Goal: Task Accomplishment & Management: Manage account settings

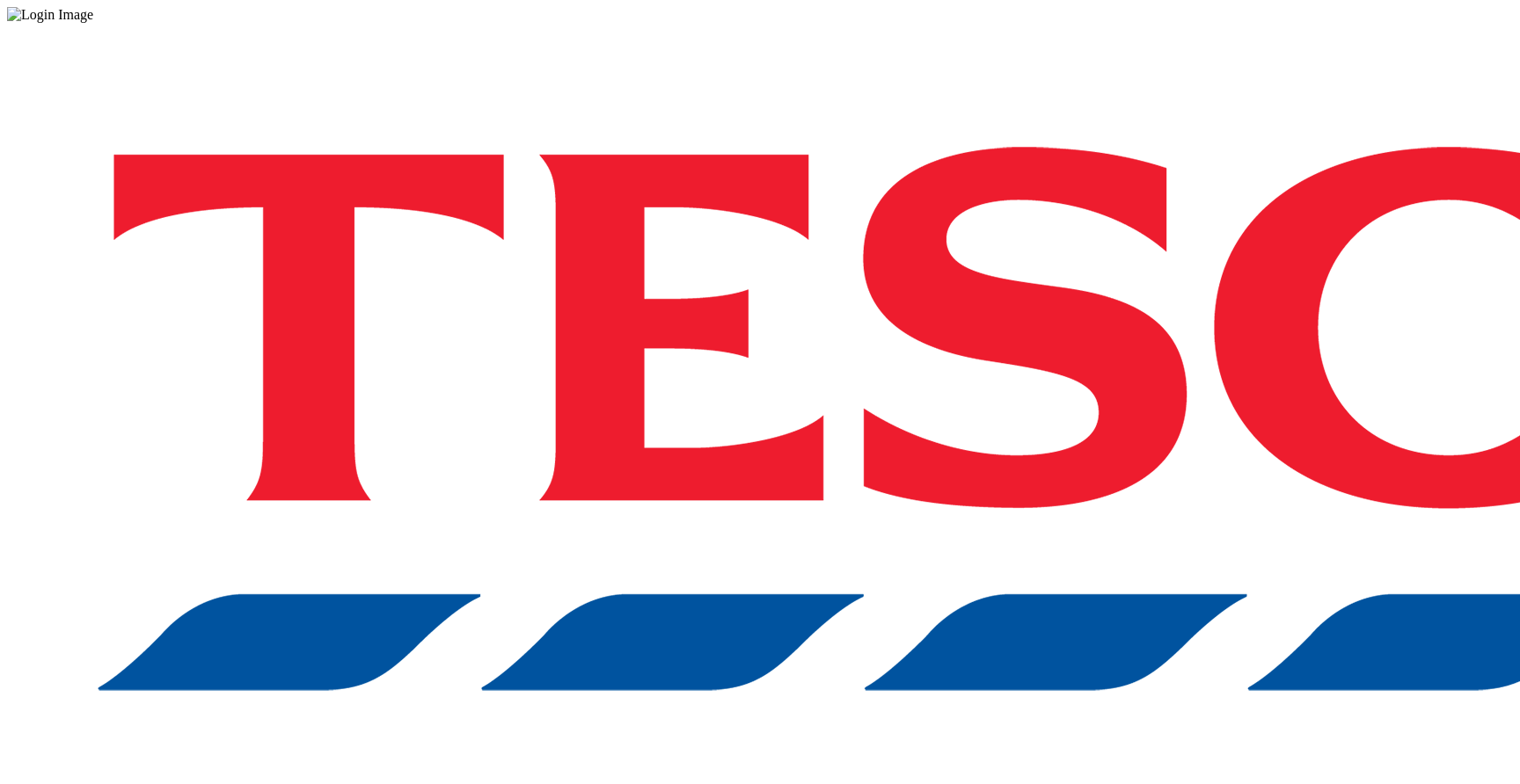
click at [1106, 516] on div "Log in to the Spectra’s dashboard using [PERSON_NAME]’s credentials. If you don…" at bounding box center [760, 459] width 1506 height 874
click at [1242, 120] on div "Log in to the Spectra’s dashboard using [PERSON_NAME]’s credentials. If you don…" at bounding box center [760, 459] width 1506 height 874
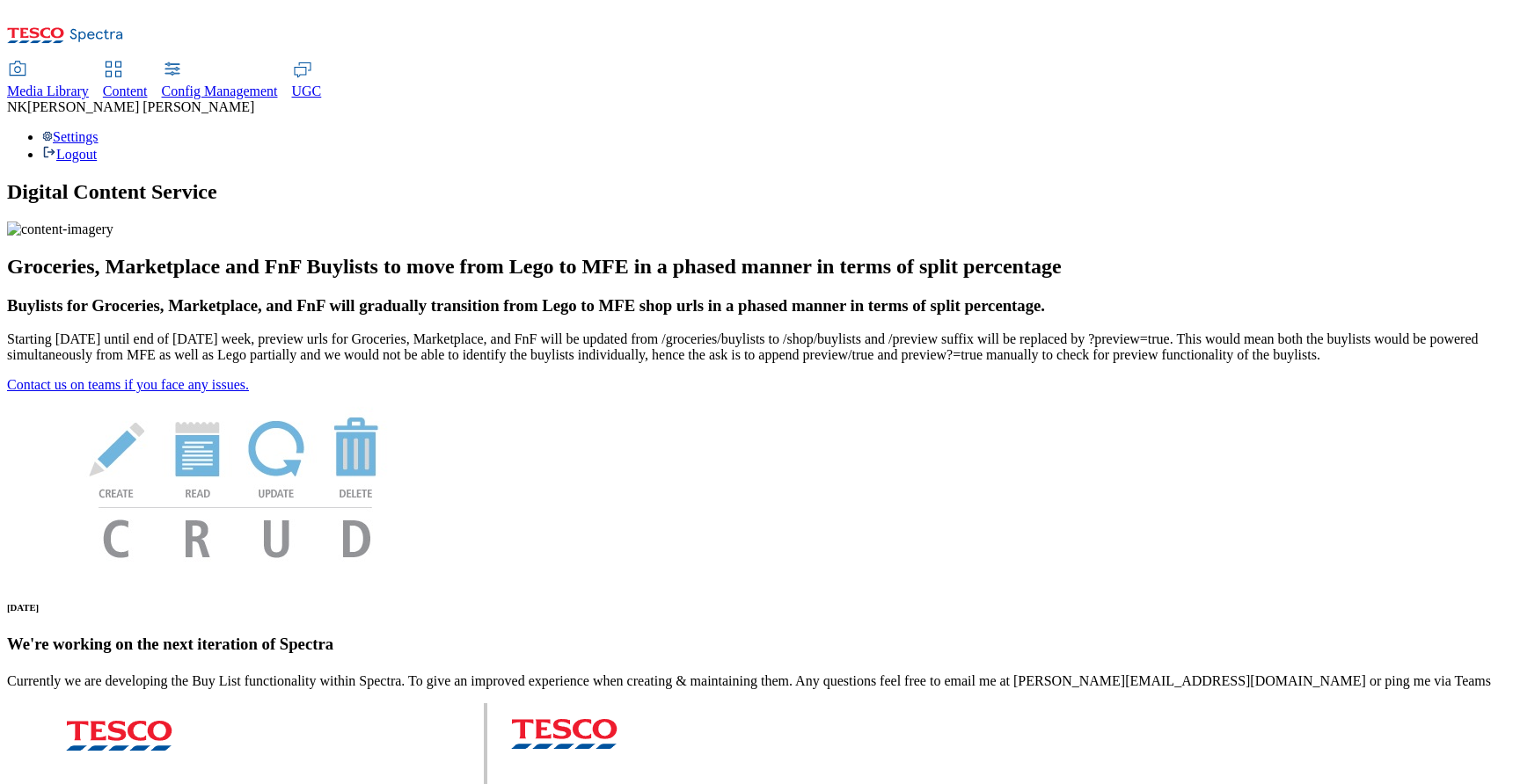
click at [254, 99] on span "[PERSON_NAME]" at bounding box center [140, 107] width 227 height 15
click at [1443, 129] on div "Settings Logout" at bounding box center [760, 146] width 1506 height 34
click at [98, 129] on link "Settings" at bounding box center [70, 136] width 56 height 15
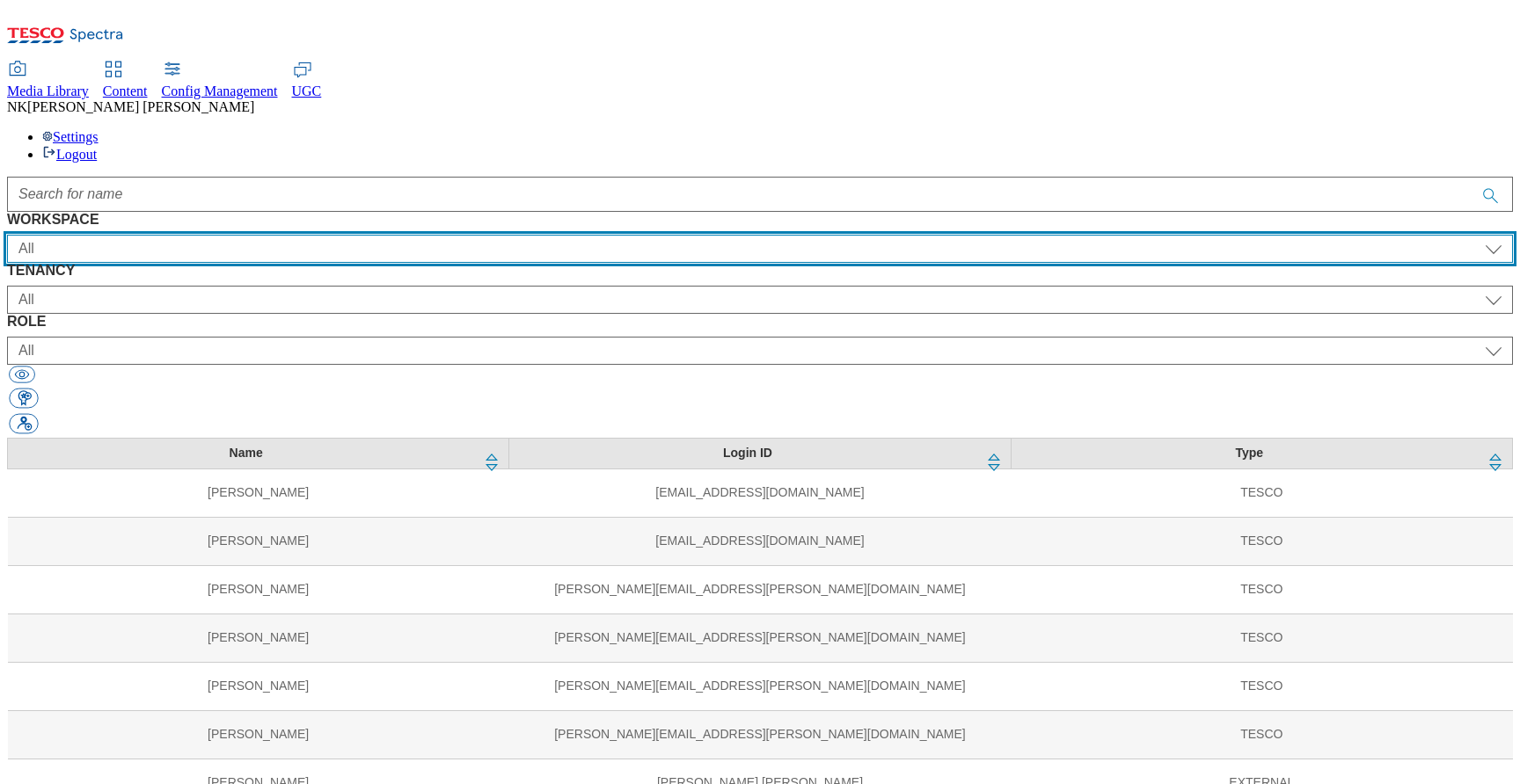
click at [154, 235] on select "All Content Media Spectra UGC Config" at bounding box center [760, 249] width 1506 height 28
click at [98, 235] on select "All Content Media Spectra UGC Config" at bounding box center [760, 249] width 1506 height 28
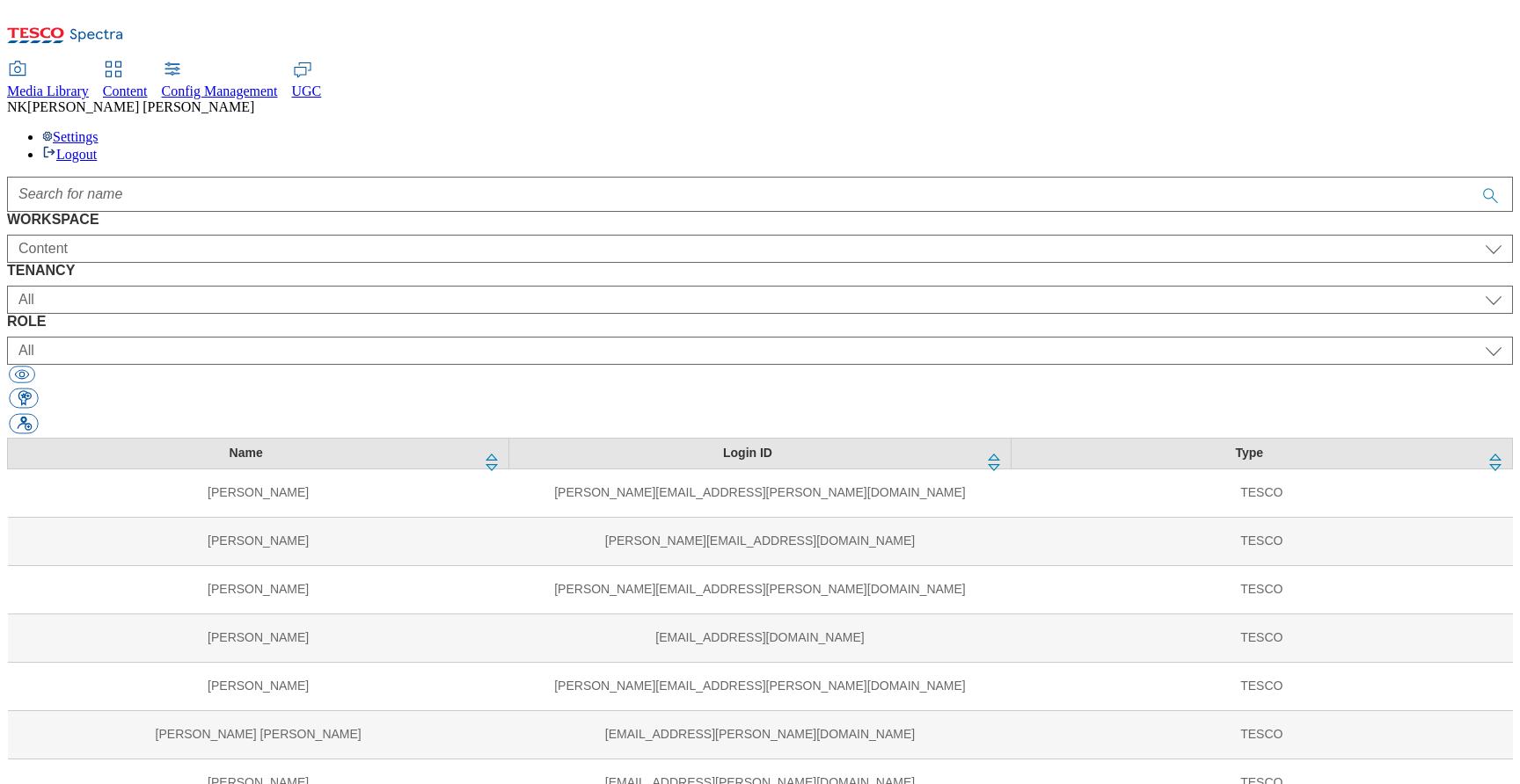
click at [820, 212] on div "WORKSPACE All Content Media Spectra UGC Config Content TENANCY All ALL All all …" at bounding box center [760, 325] width 1506 height 226
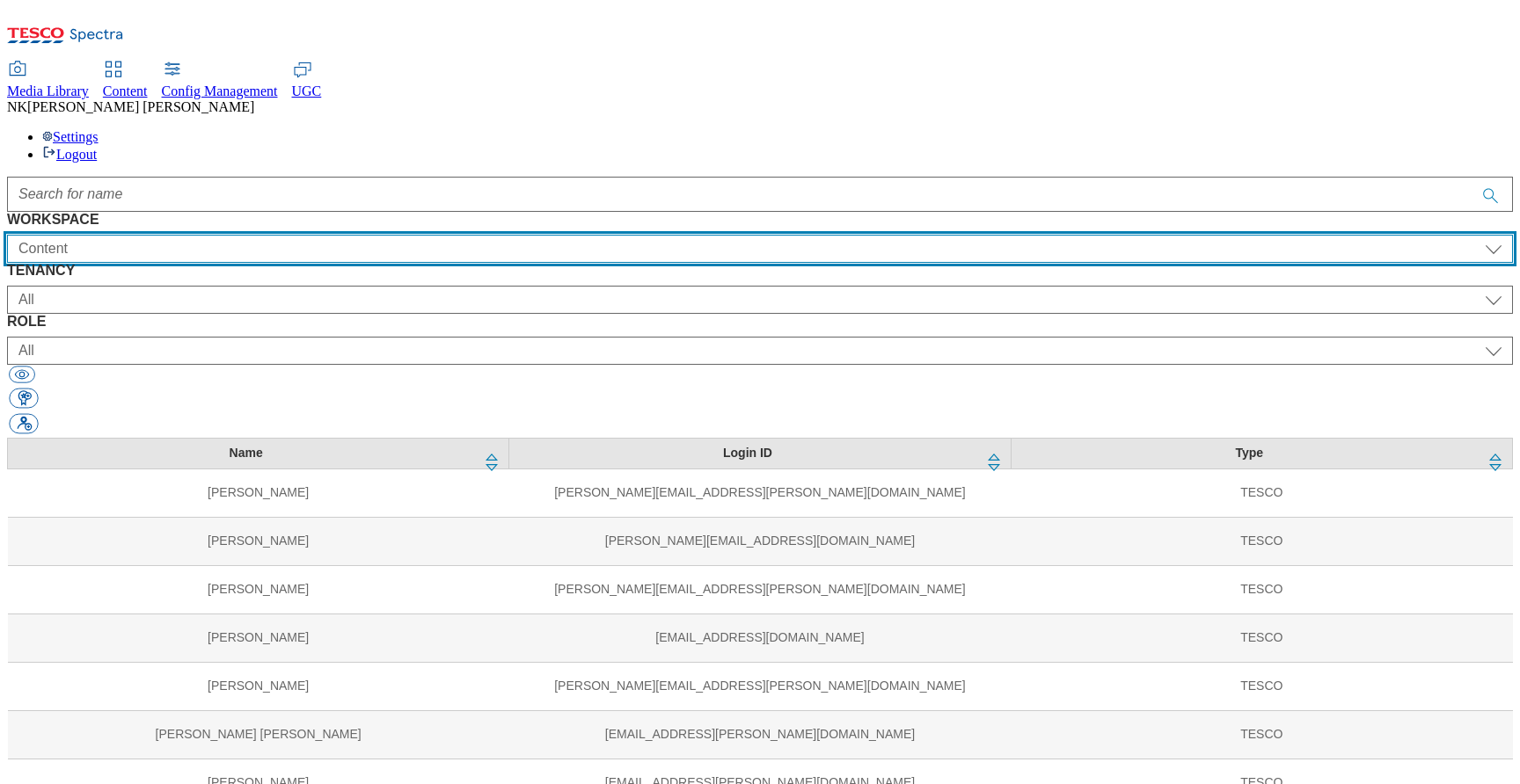
click at [204, 235] on select "All Content Media Spectra UGC Config" at bounding box center [760, 249] width 1506 height 28
select select "Media"
click at [98, 235] on select "All Content Media Spectra UGC Config" at bounding box center [760, 249] width 1506 height 28
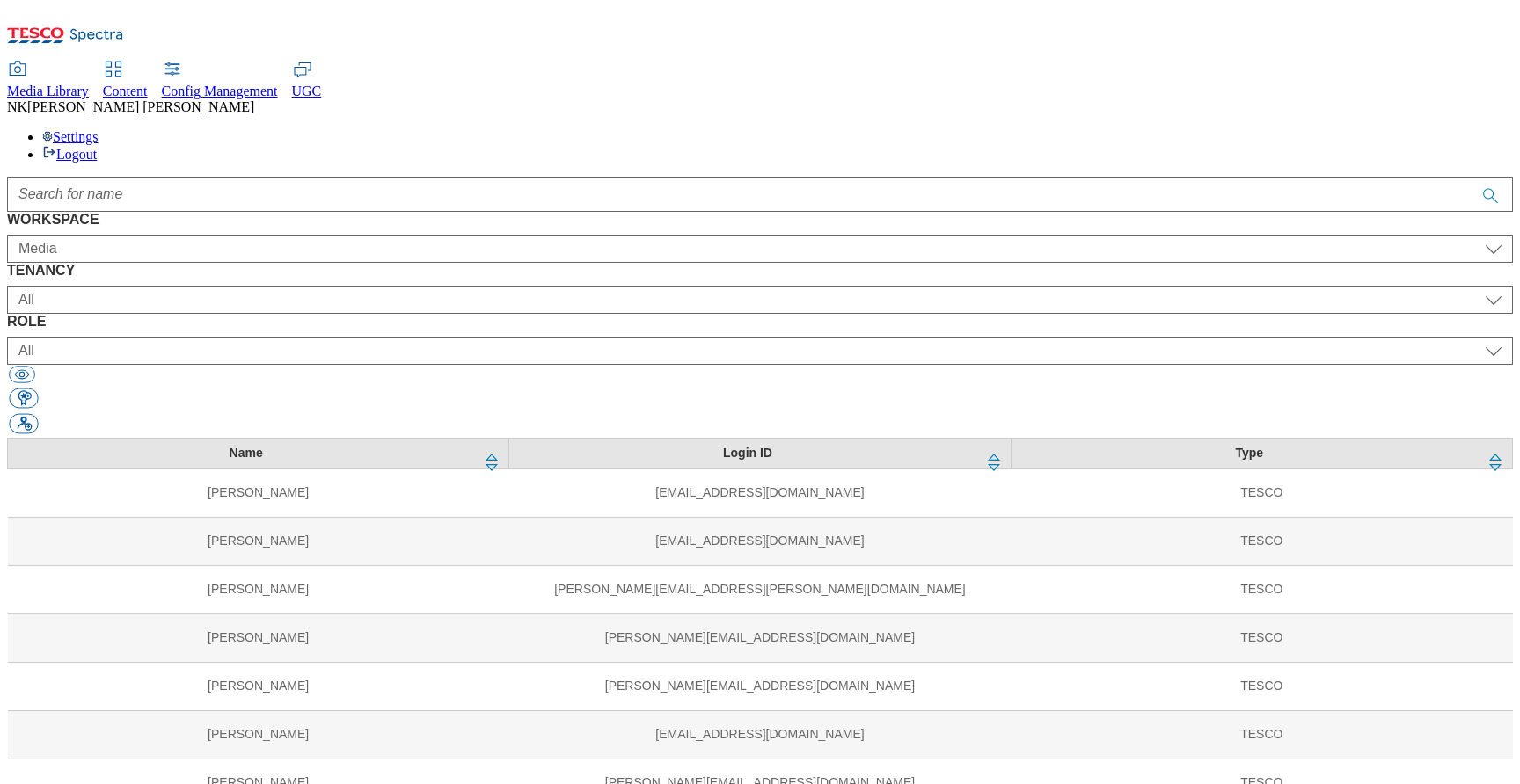
click at [870, 212] on div "WORKSPACE All Content Media Spectra UGC Config Media TENANCY All ALL All all CE…" at bounding box center [760, 325] width 1506 height 226
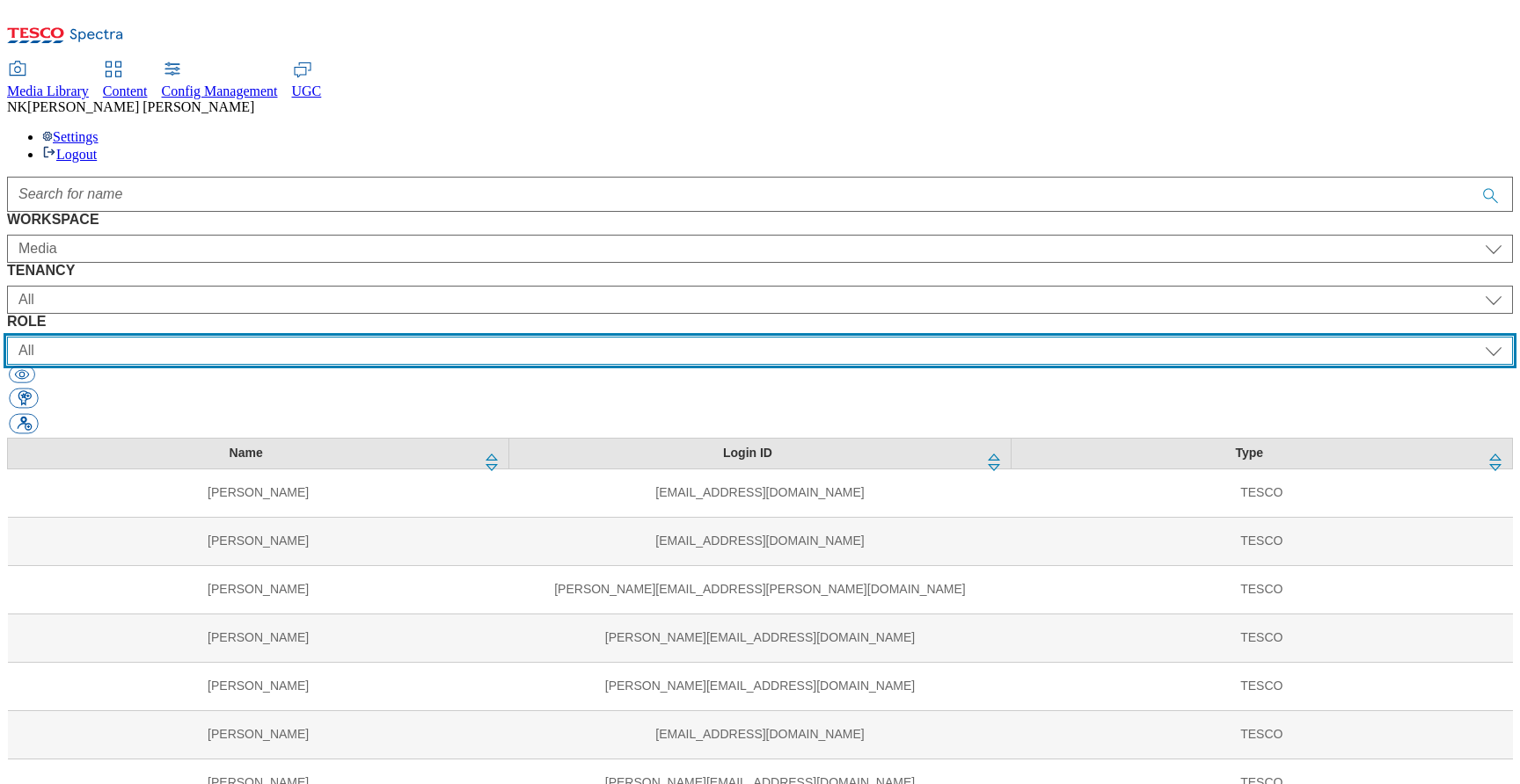
click at [994, 336] on select "All content_designer content_editor content_read developer guest media_admin mo…" at bounding box center [760, 350] width 1506 height 28
click at [887, 336] on select "All content_designer content_editor content_read developer guest media_admin mo…" at bounding box center [760, 350] width 1506 height 28
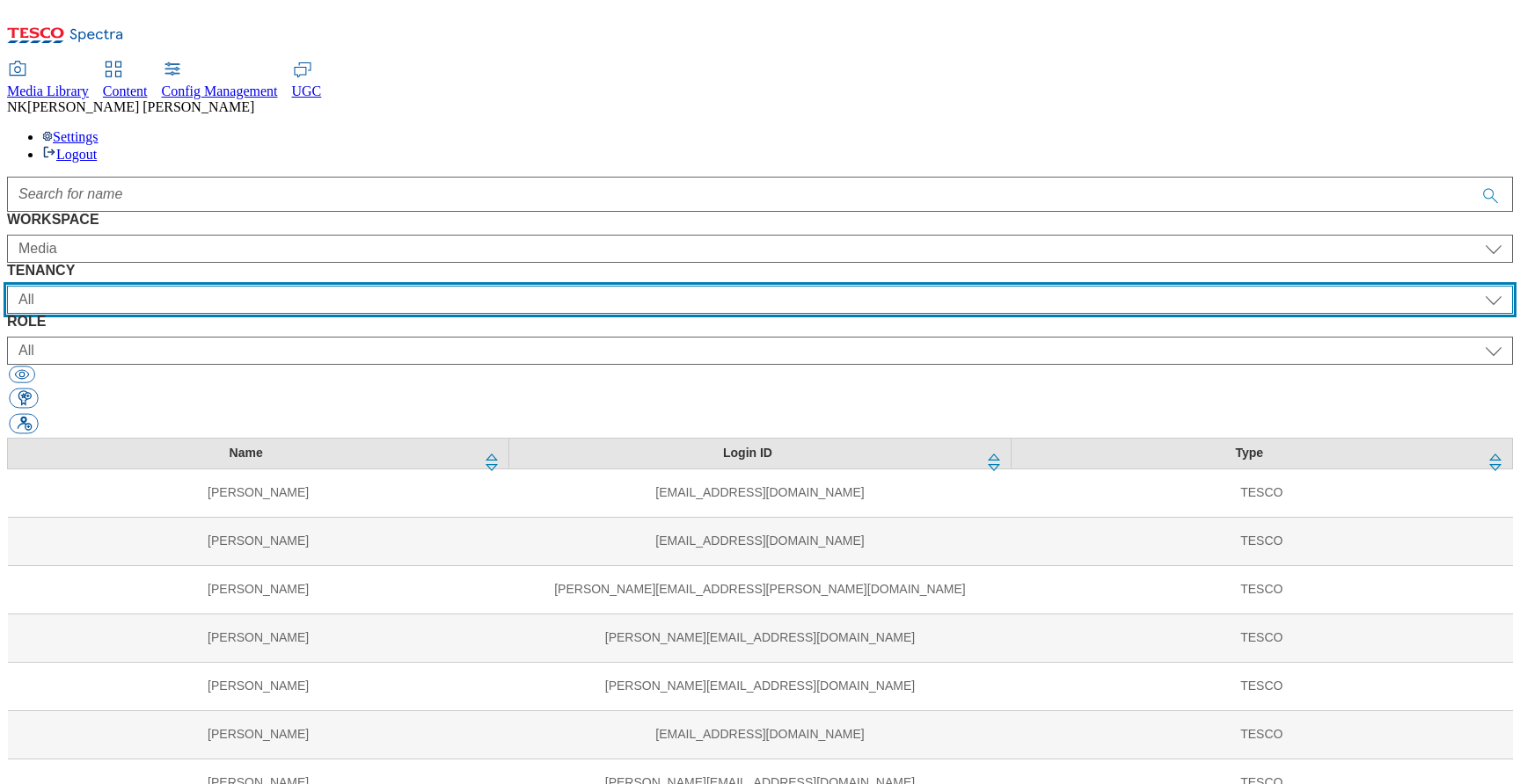
click at [578, 286] on select "All ALL All all CE Clubcard Boost UK Clubcard Marketing Clubcard ROI clubcard-b…" at bounding box center [760, 300] width 1506 height 28
select select "CONFIG-CZ"
click at [448, 286] on select "All ALL All all CE Clubcard Boost UK Clubcard Marketing Clubcard ROI clubcard-b…" at bounding box center [760, 300] width 1506 height 28
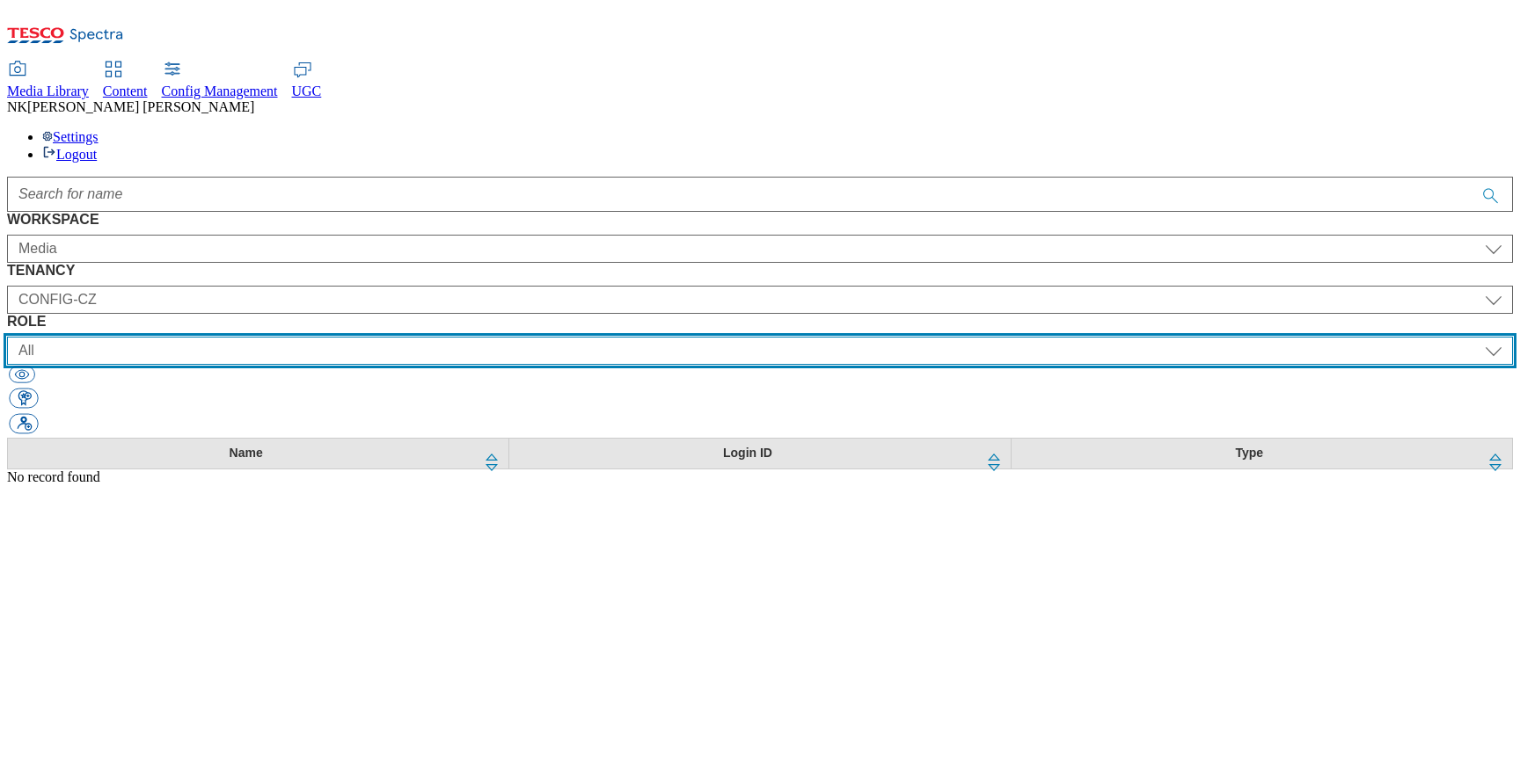
click at [1005, 336] on select "All content_designer content_editor content_read developer guest media_admin mo…" at bounding box center [760, 350] width 1506 height 28
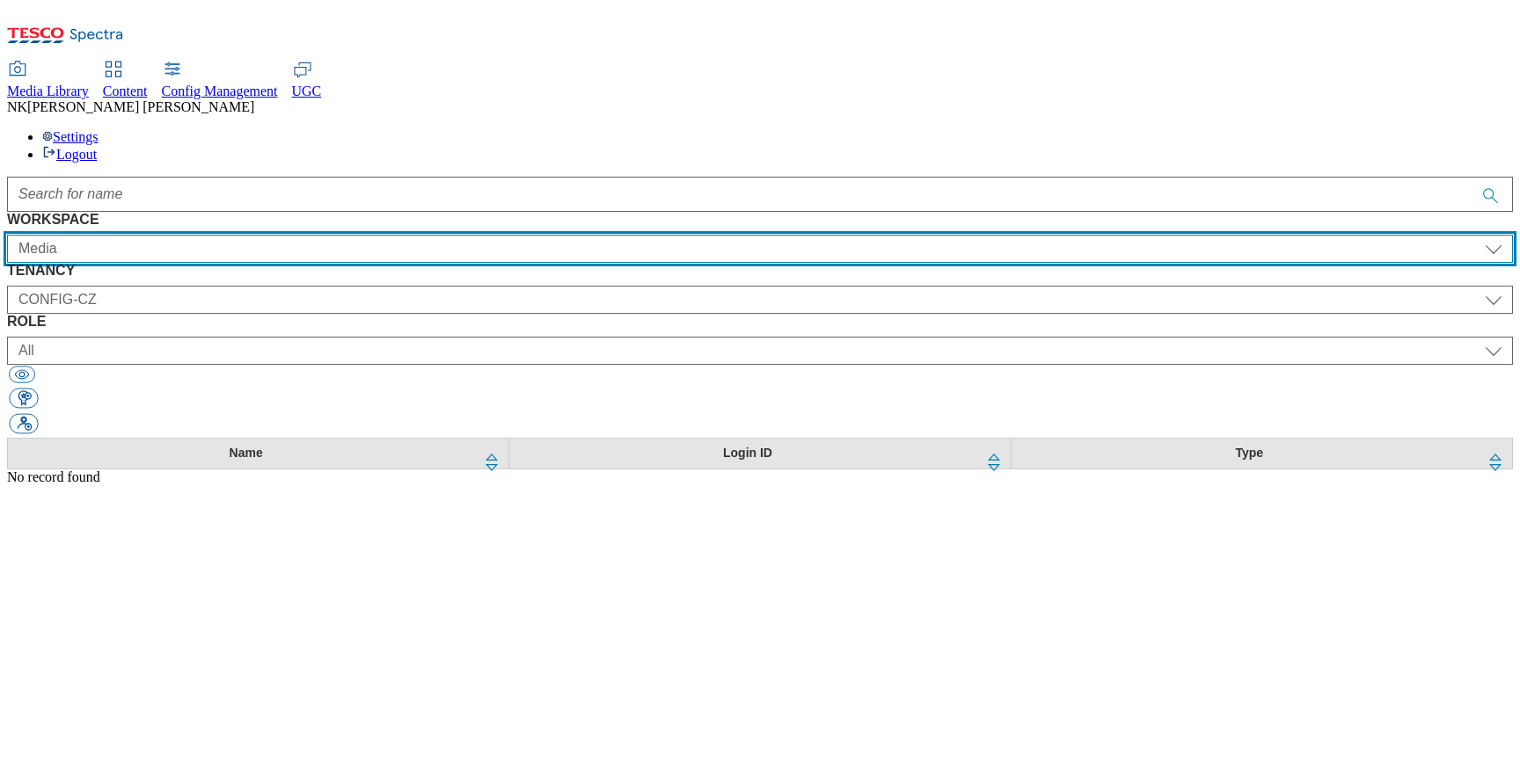
click at [214, 235] on select "All Content Media Spectra UGC Config" at bounding box center [760, 249] width 1506 height 28
select select "Spectra"
click at [98, 235] on select "All Content Media Spectra UGC Config" at bounding box center [760, 249] width 1506 height 28
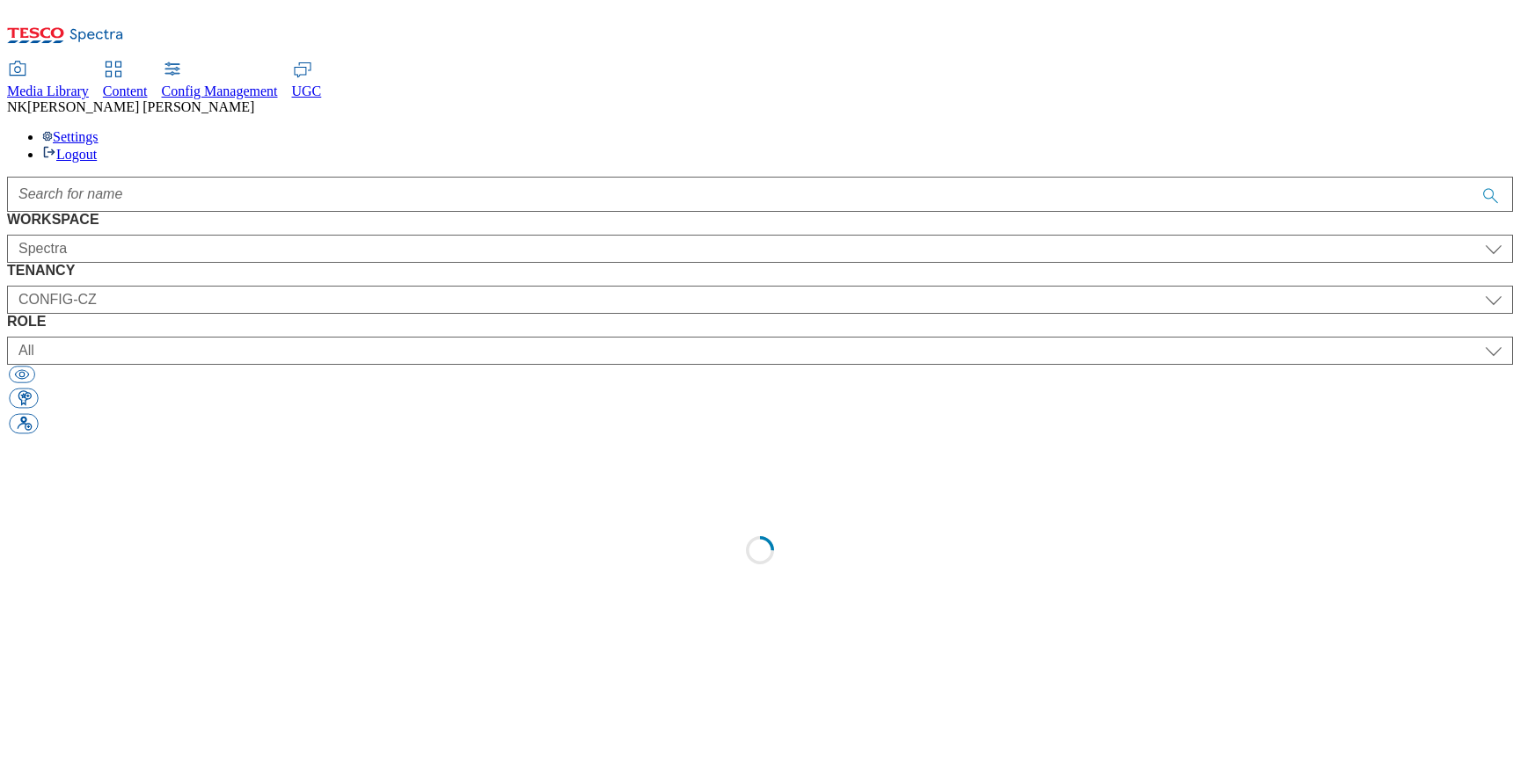
click at [435, 177] on div at bounding box center [760, 194] width 1506 height 36
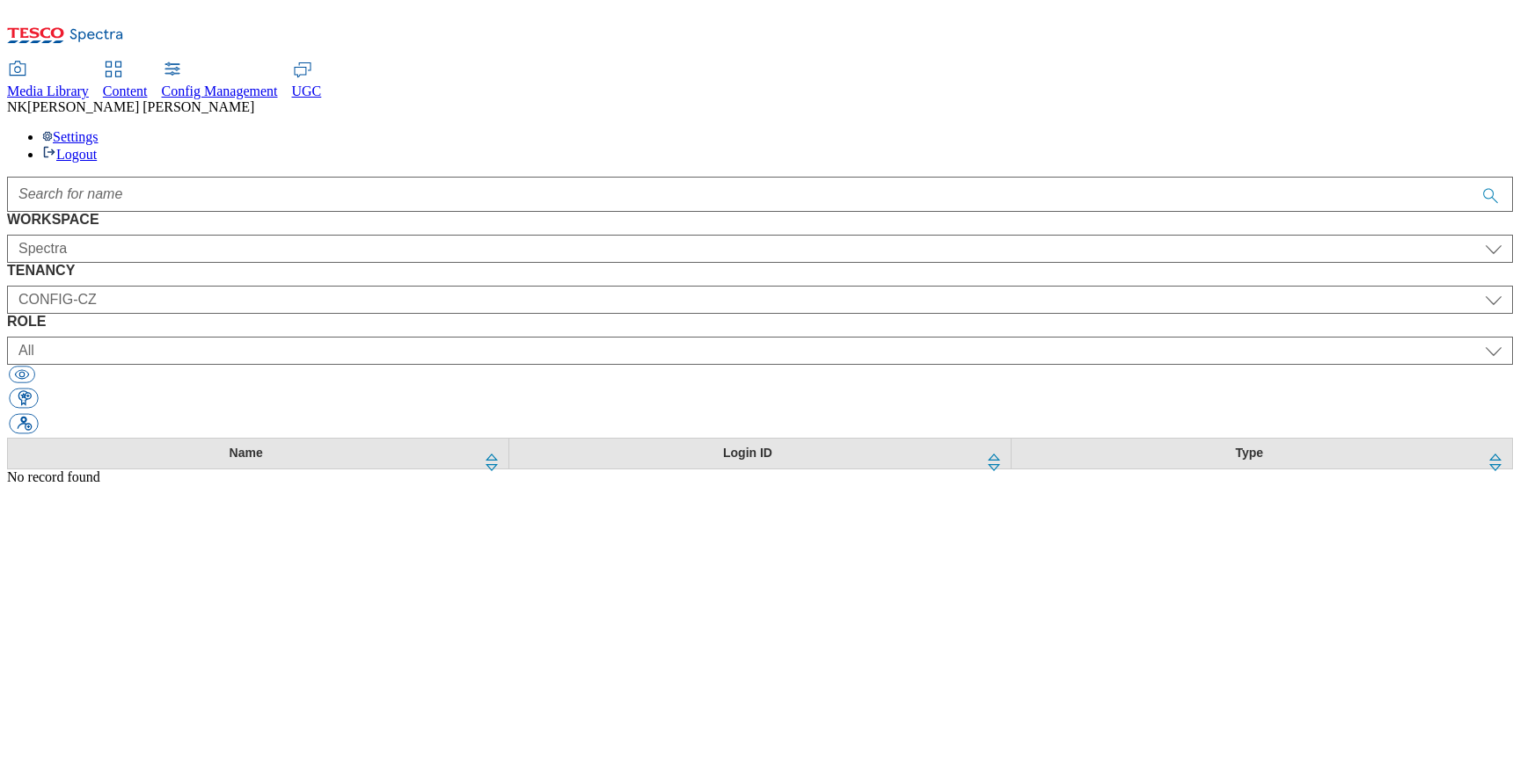
click at [276, 177] on div at bounding box center [760, 194] width 1506 height 36
click at [305, 212] on div "WORKSPACE All Content Media Spectra UGC Config Spectra TENANCY All ALL All all …" at bounding box center [760, 325] width 1506 height 226
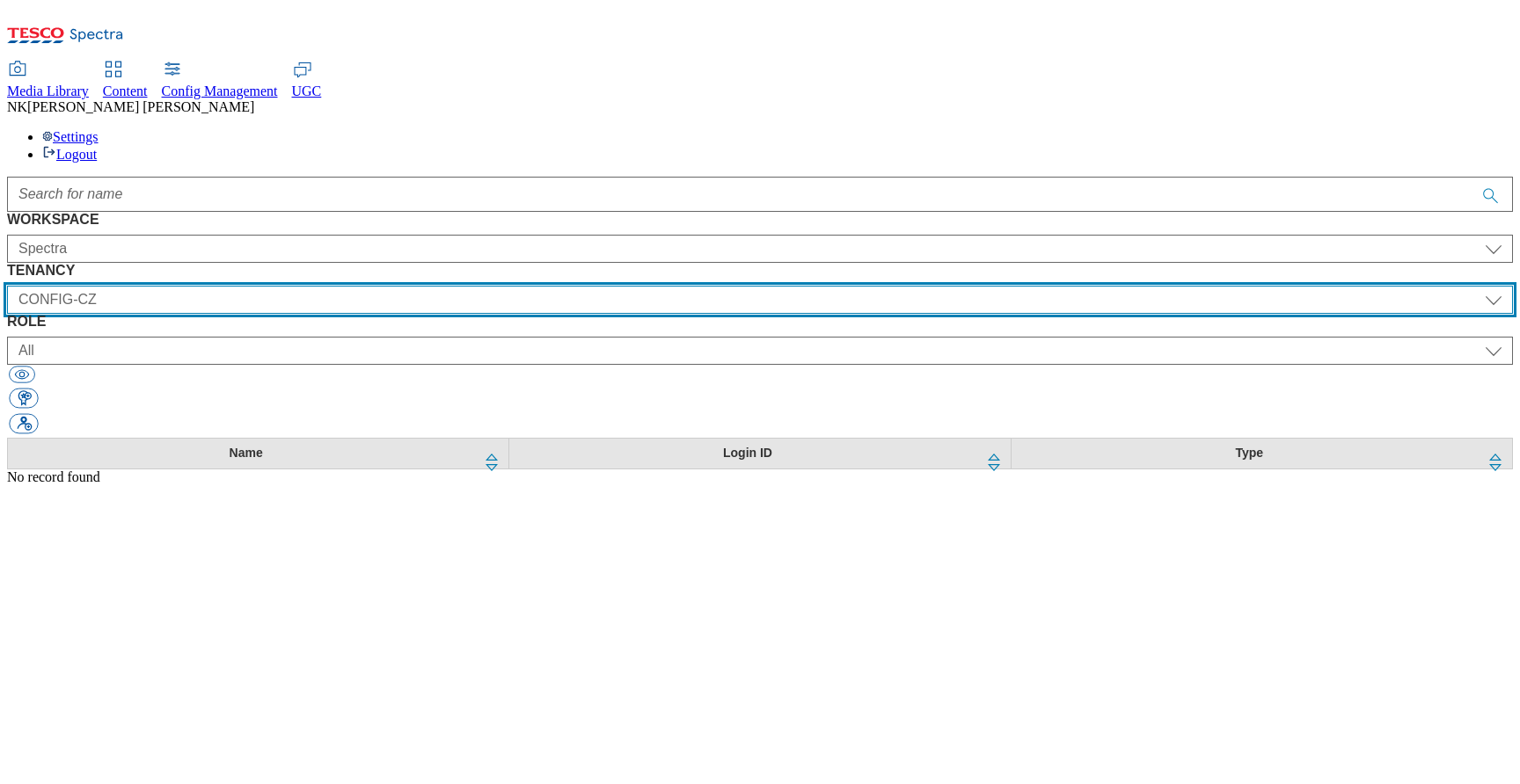
click at [493, 286] on select "All ALL All all CE Clubcard Boost UK Clubcard Marketing Clubcard ROI clubcard-b…" at bounding box center [760, 300] width 1506 height 28
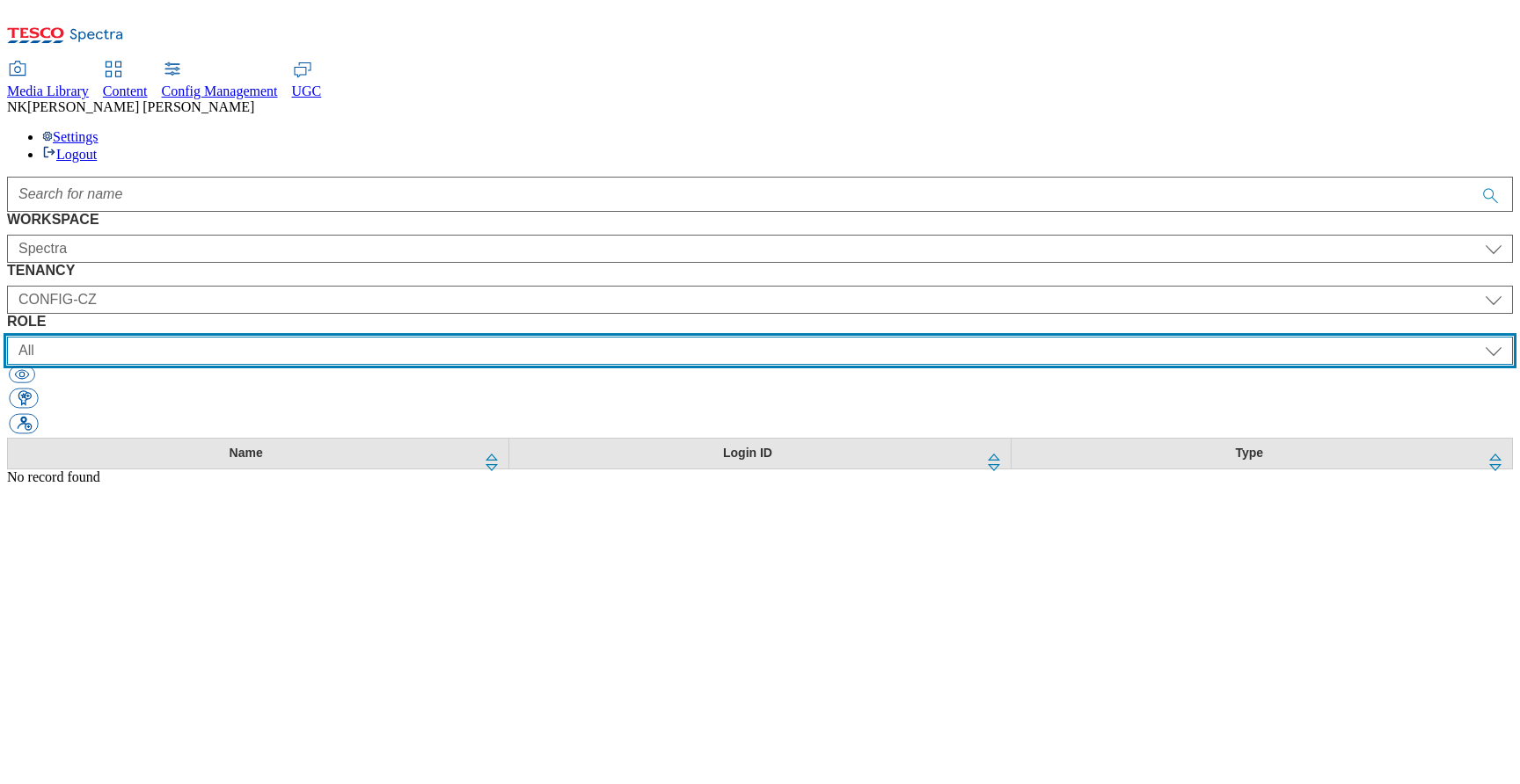
click at [947, 336] on select "All content_designer content_editor content_read developer guest media_admin mo…" at bounding box center [760, 350] width 1506 height 28
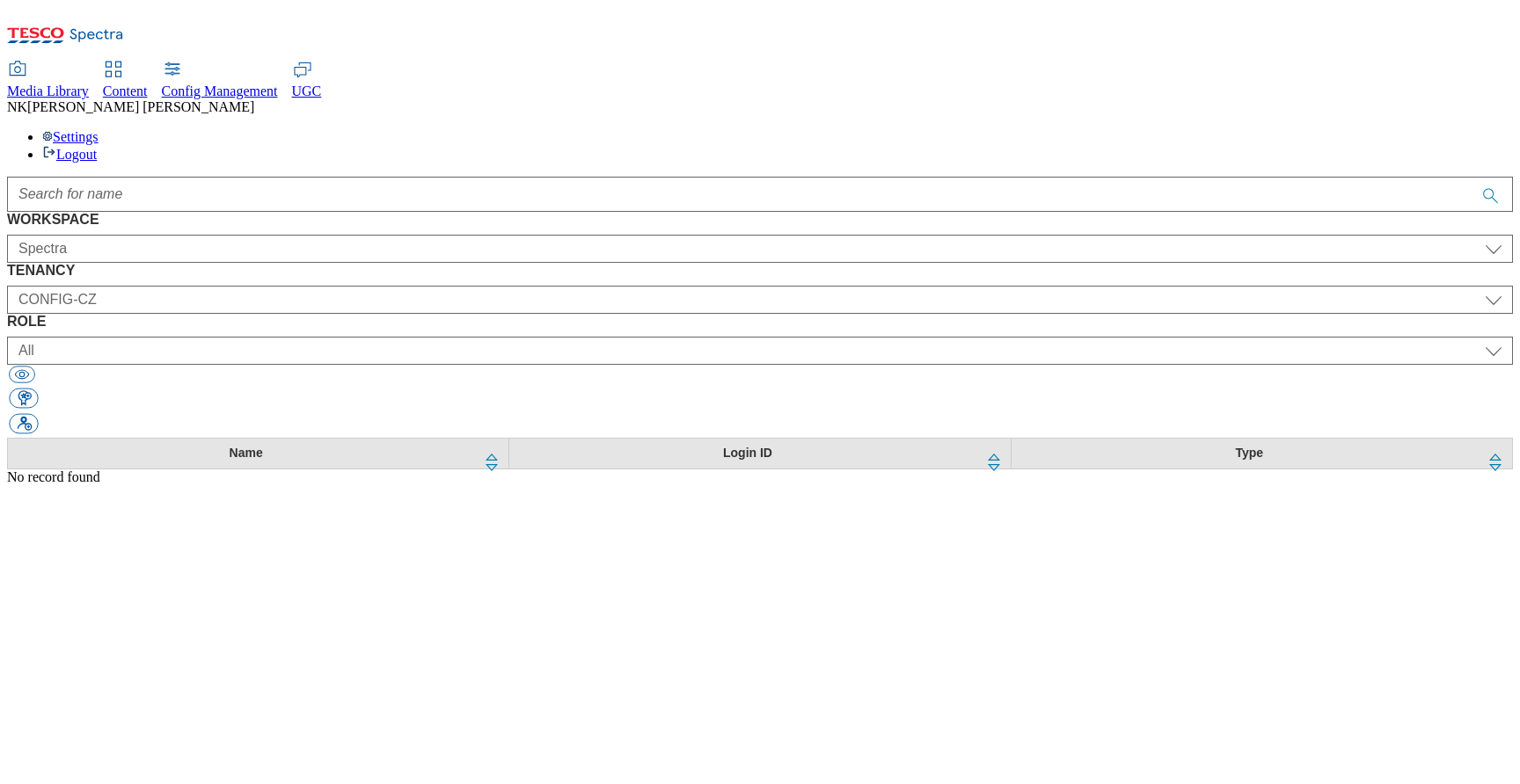
click at [1270, 212] on div "WORKSPACE All Content Media Spectra UGC Config Spectra TENANCY All ALL All all …" at bounding box center [760, 325] width 1506 height 226
click at [37, 414] on button "button" at bounding box center [22, 424] width 29 height 21
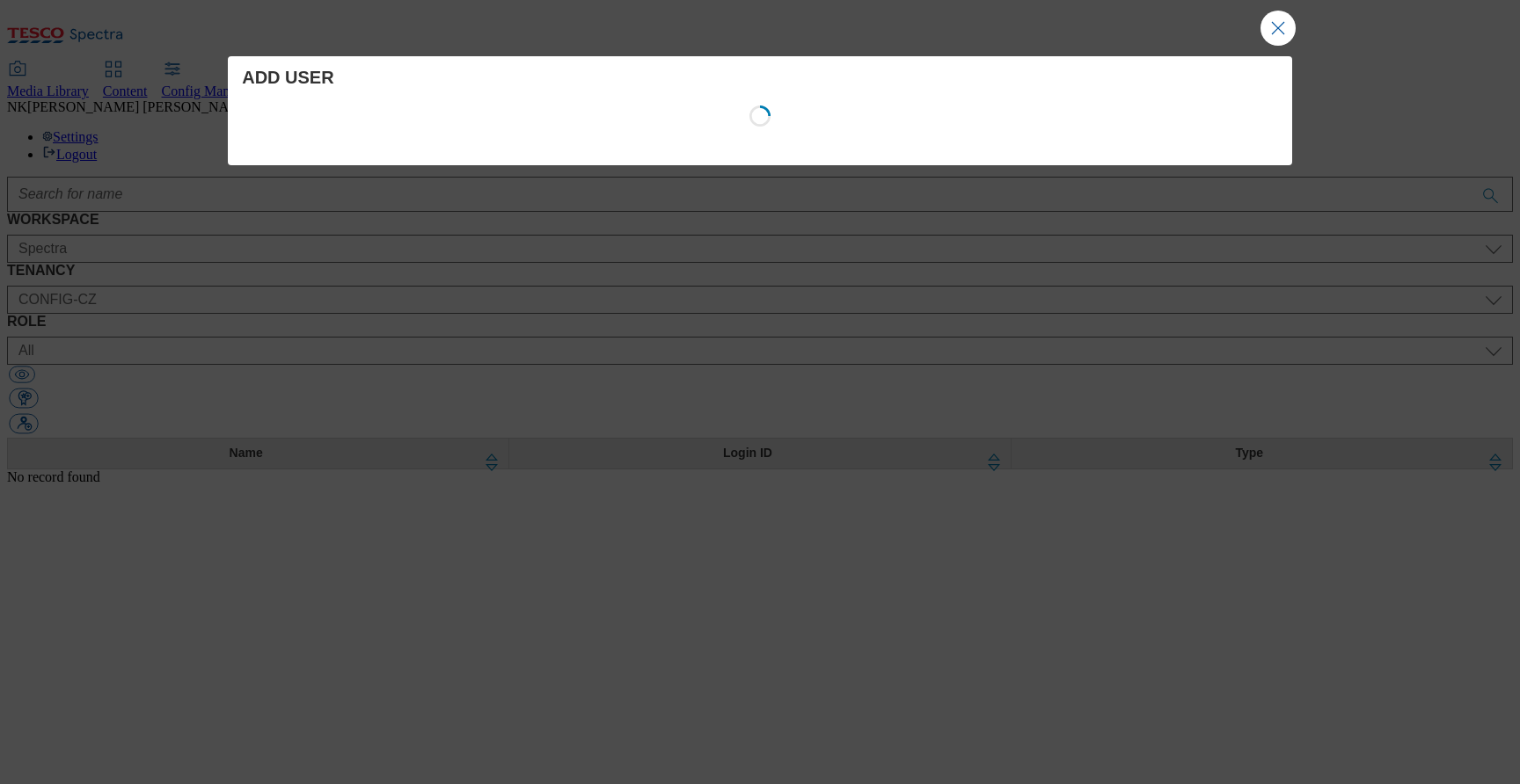
select select "Content"
select select "CZ"
select select "content_designer"
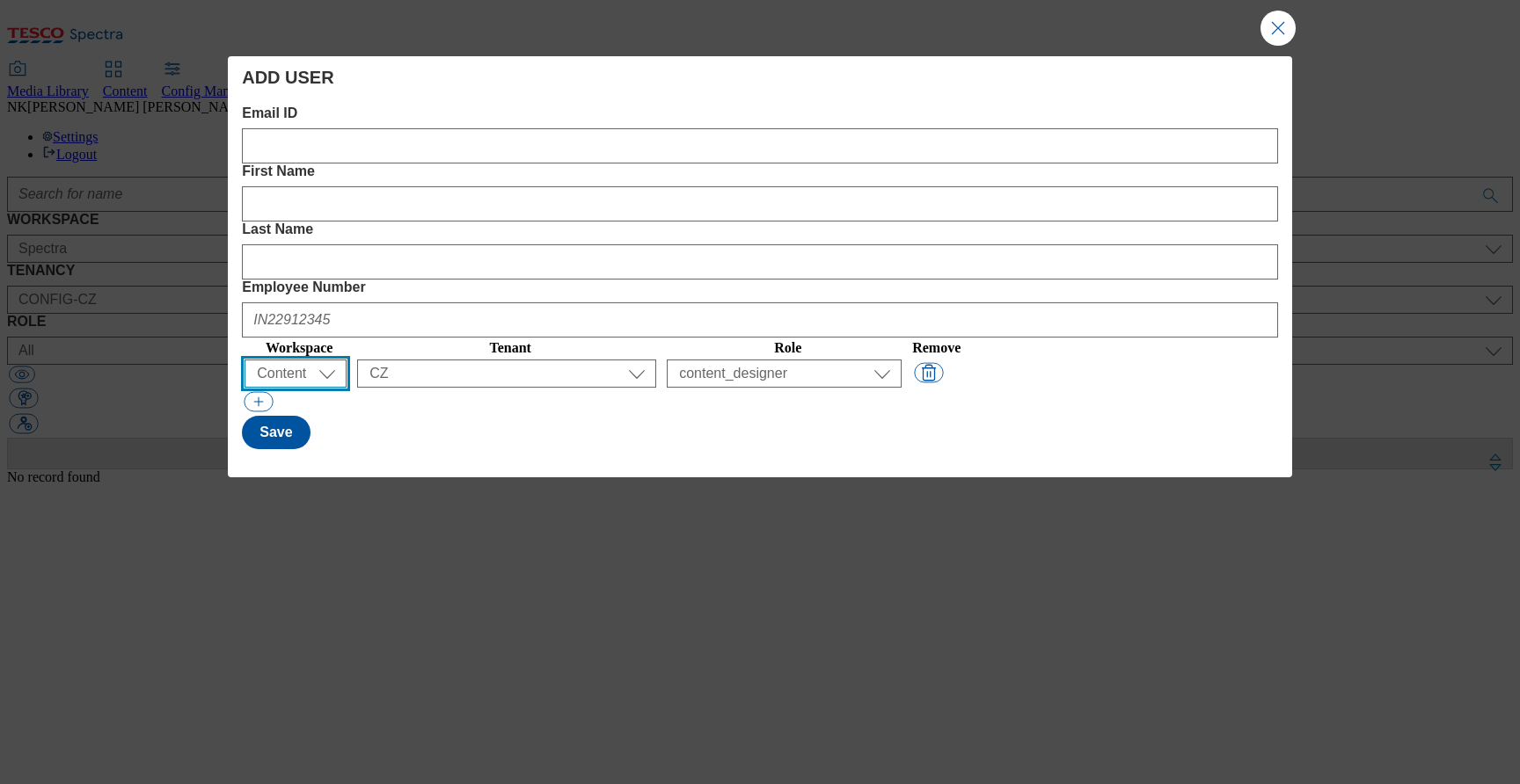
click at [314, 360] on select "All Content Media Spectra UGC Config" at bounding box center [295, 374] width 102 height 28
select select "Media"
click at [248, 360] on select "All Content Media Spectra UGC Config" at bounding box center [295, 374] width 102 height 28
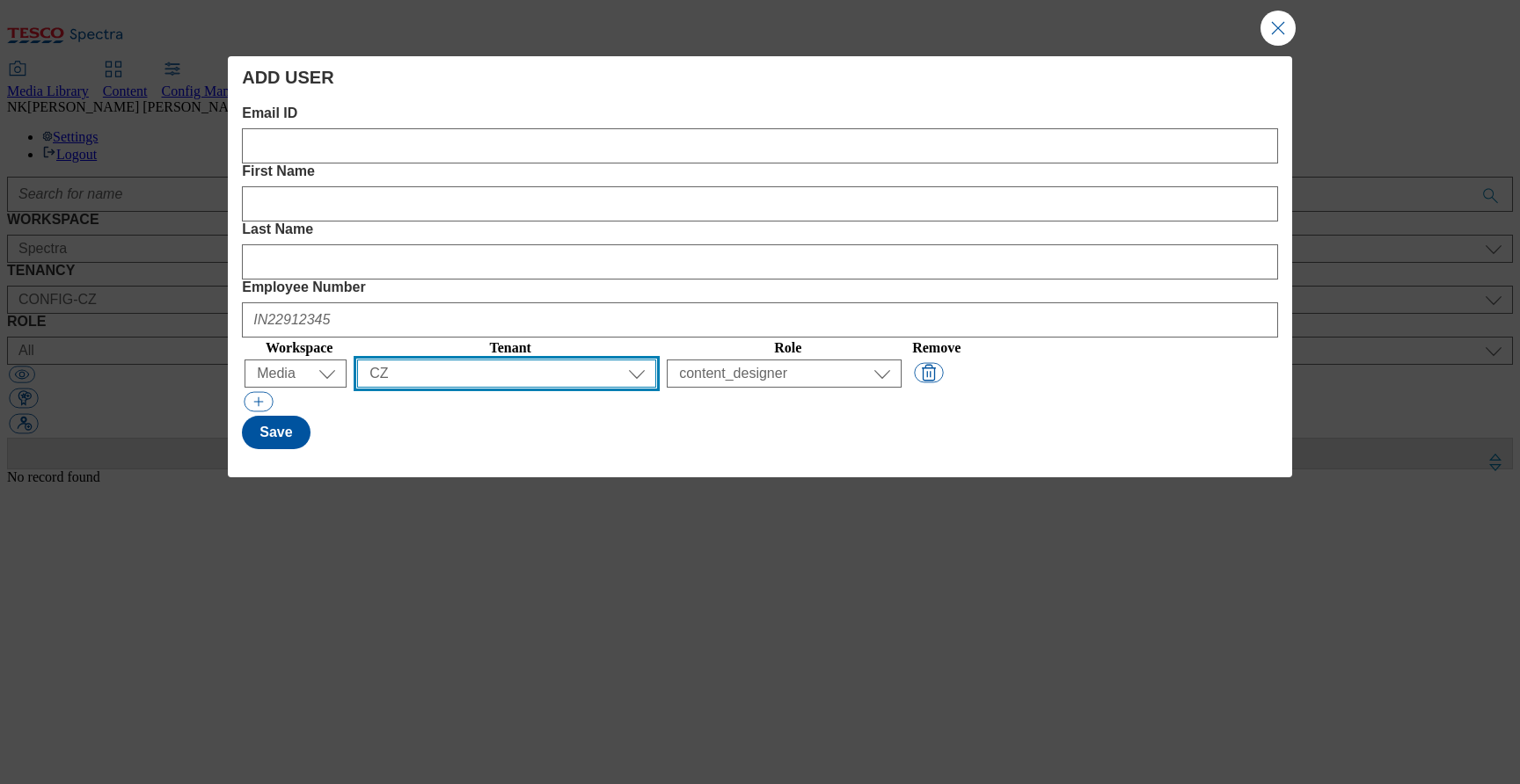
click at [531, 360] on select "All ALL All all CE Clubcard Boost UK Clubcard Marketing Clubcard ROI clubcard-b…" at bounding box center [507, 374] width 299 height 28
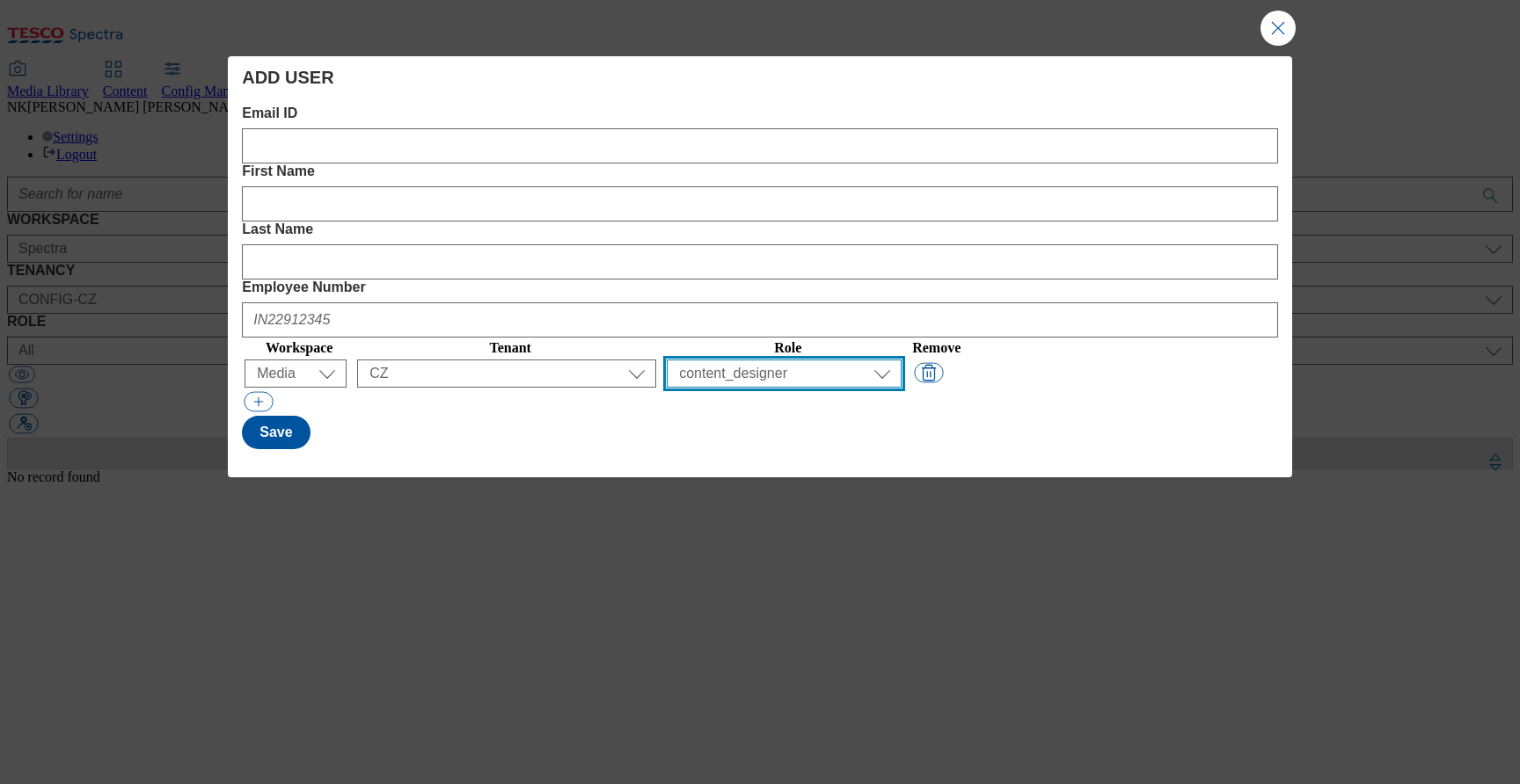
click at [854, 360] on select "All content_designer content_editor content_read developer guest media_admin mo…" at bounding box center [783, 374] width 235 height 28
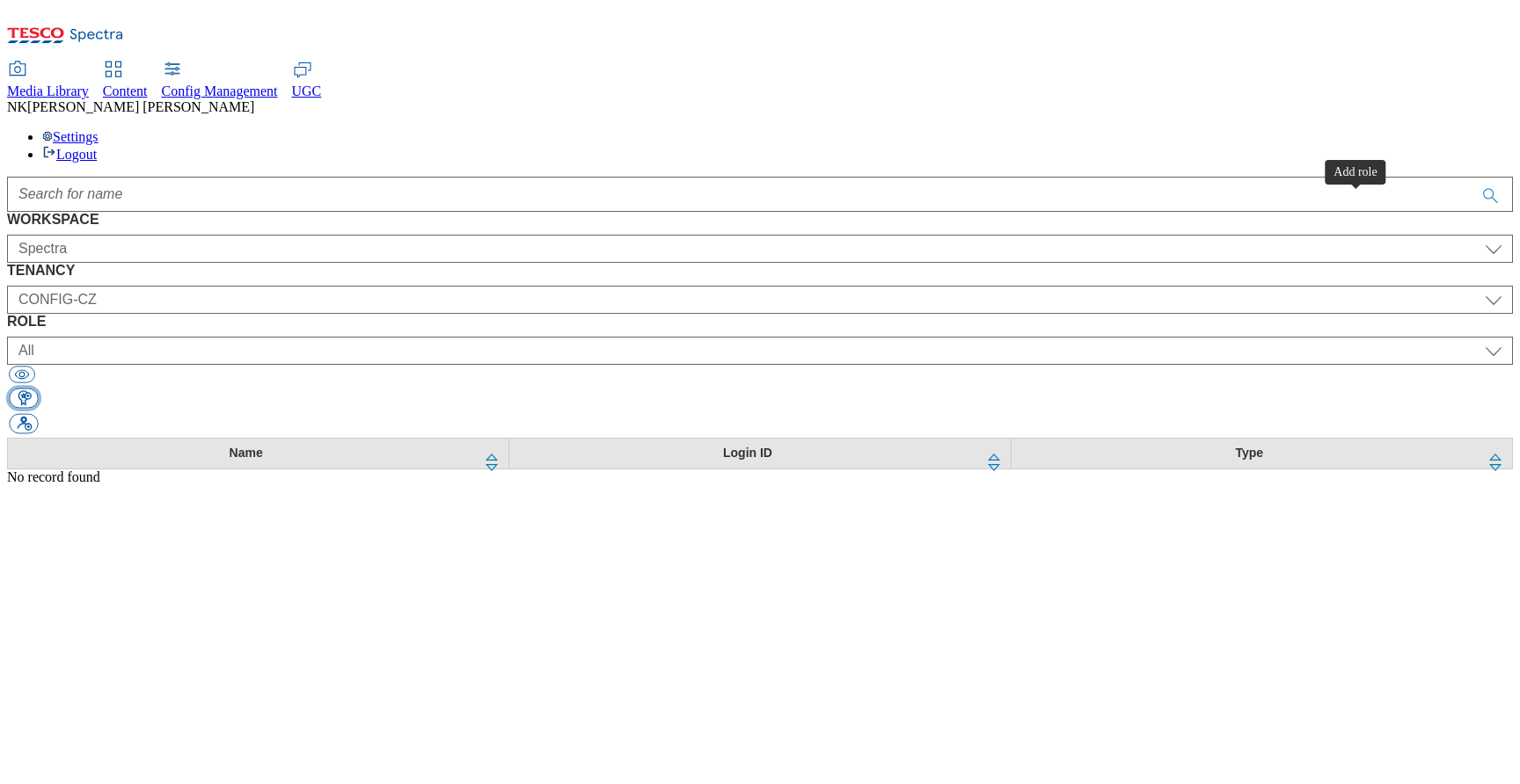
click at [37, 389] on button "button" at bounding box center [22, 399] width 29 height 21
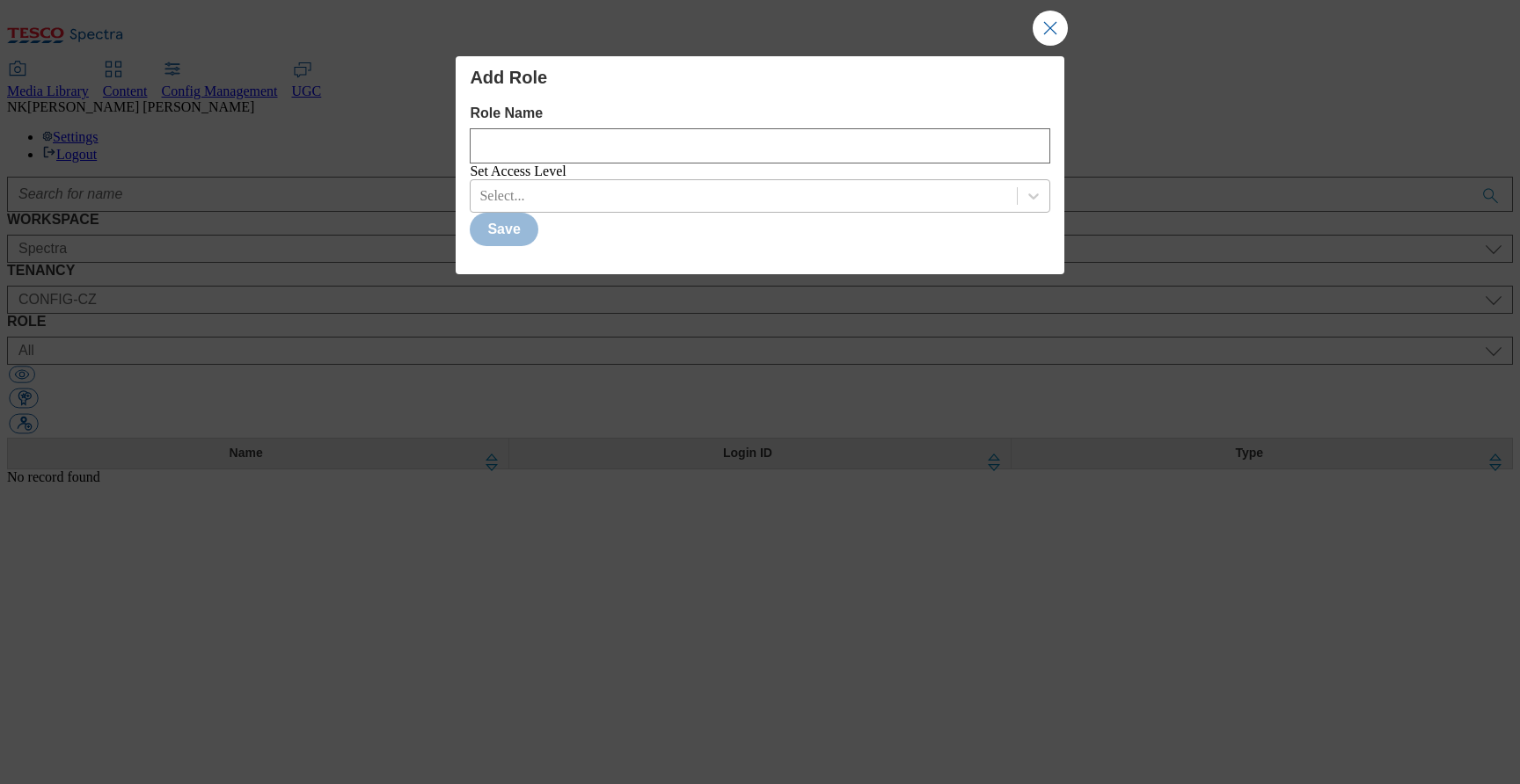
click at [589, 206] on div "Modal" at bounding box center [743, 195] width 528 height 20
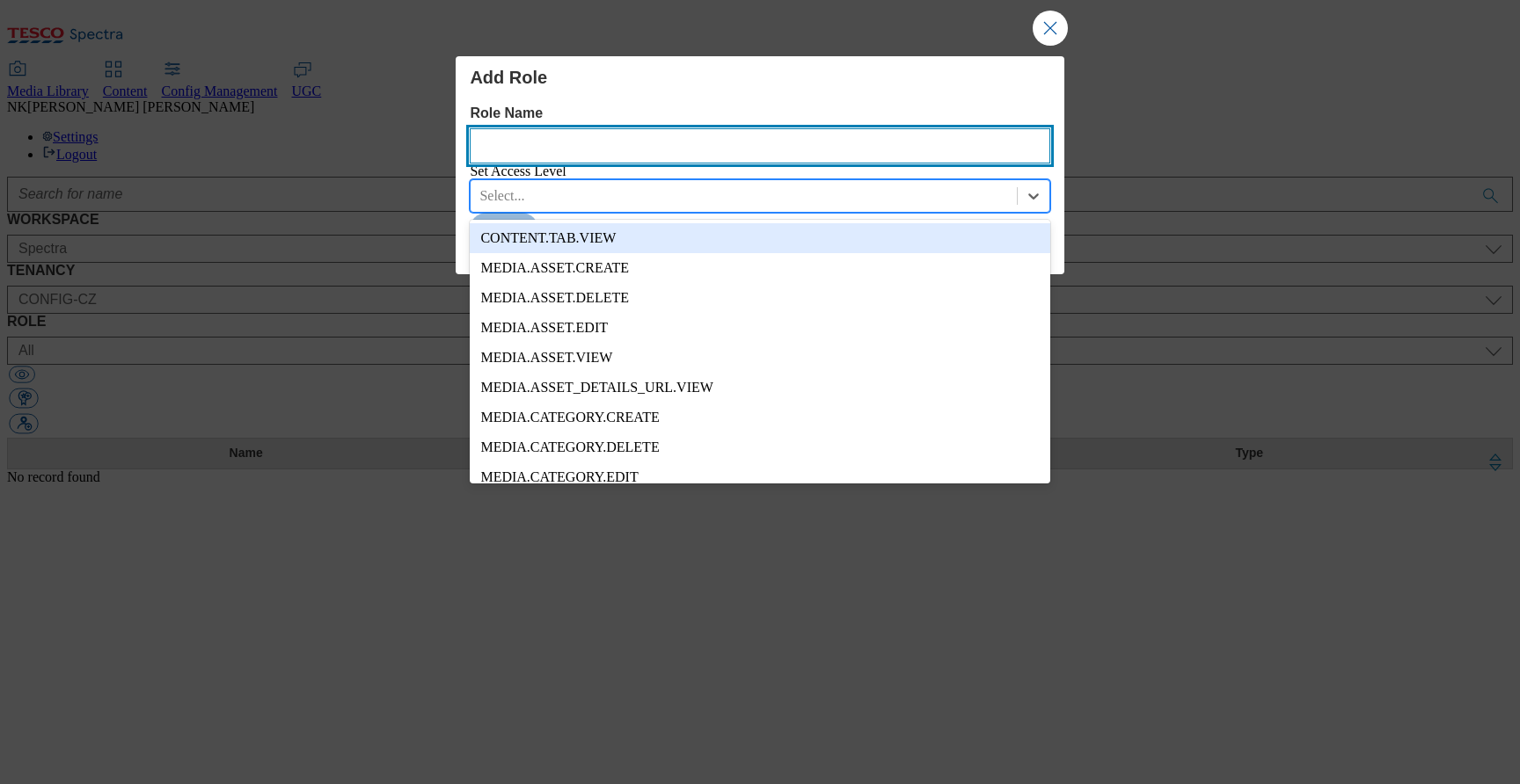
click at [591, 134] on Name "Role Name" at bounding box center [760, 146] width 580 height 36
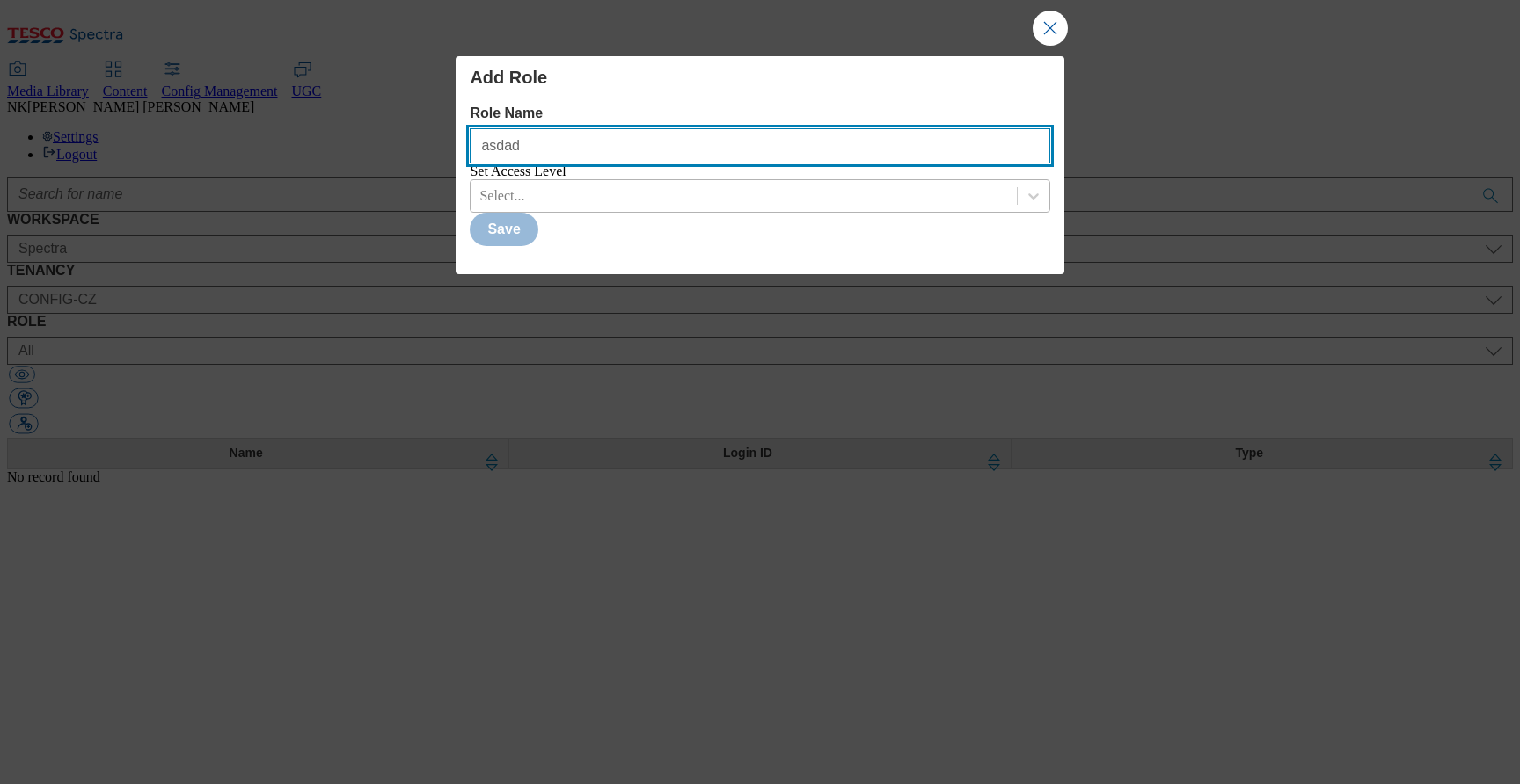
type Name "asdad"
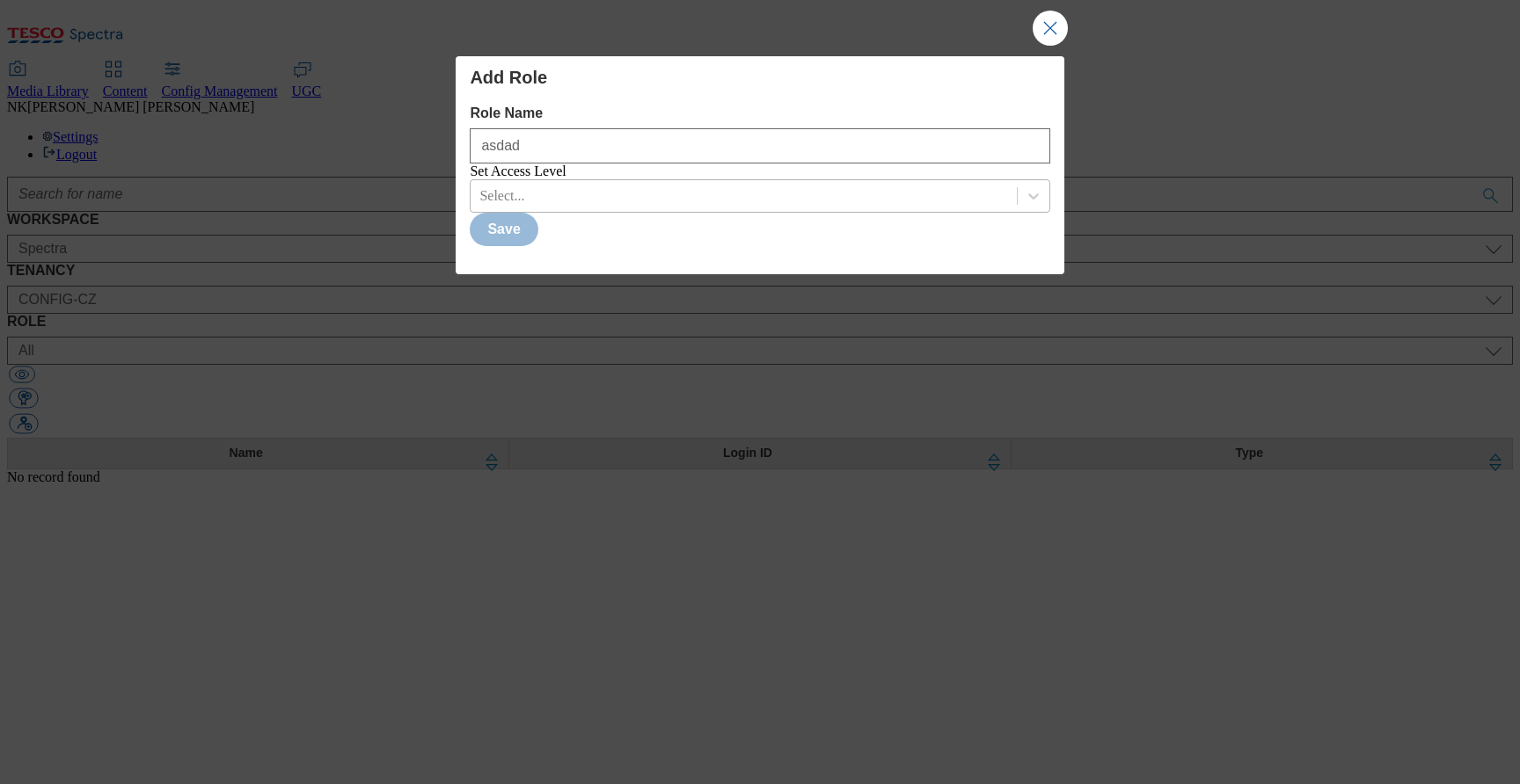
click at [581, 206] on div "Modal" at bounding box center [743, 195] width 528 height 20
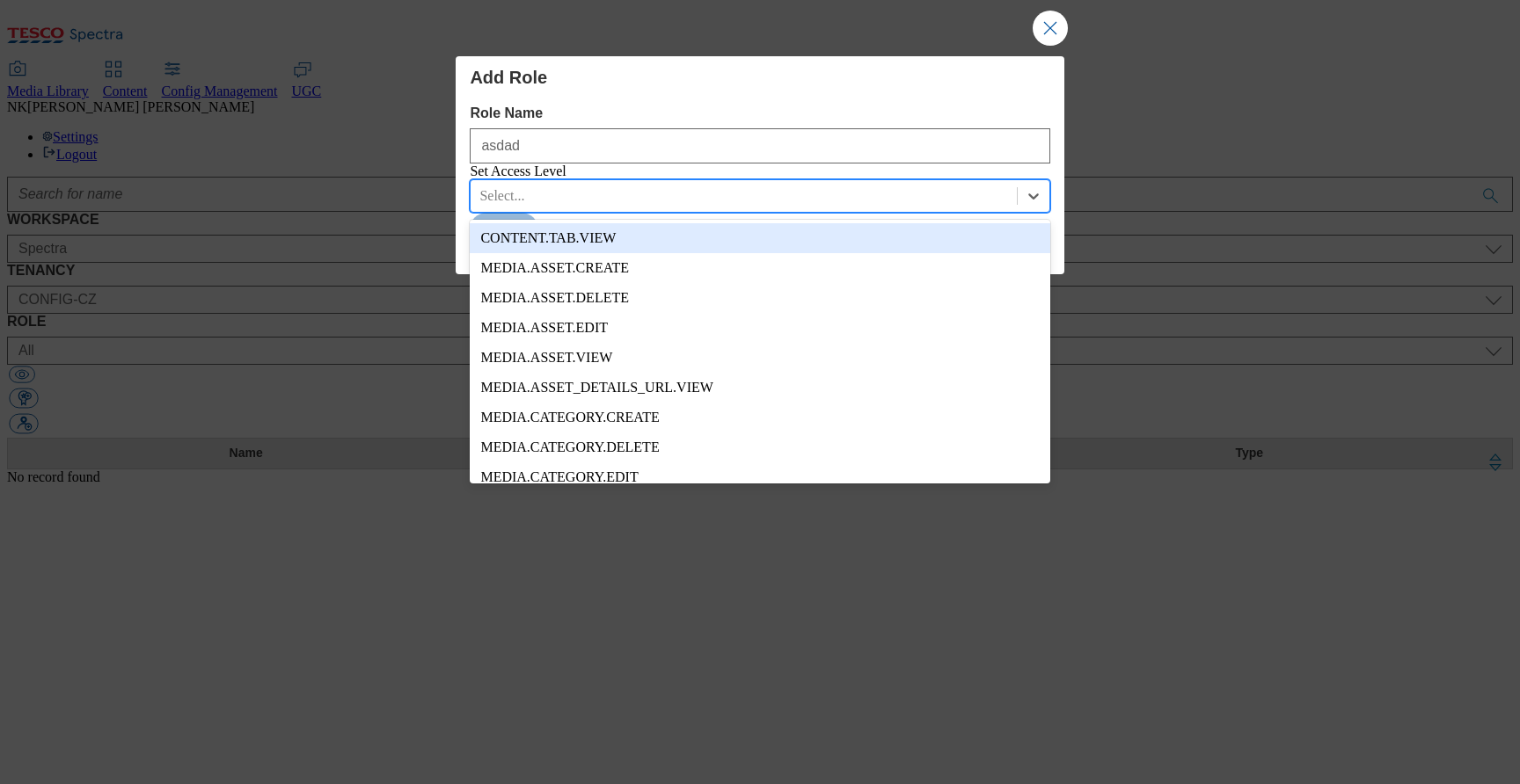
click at [565, 253] on div "CONTENT.TAB.VIEW" at bounding box center [760, 238] width 580 height 30
